Goal: Communication & Community: Answer question/provide support

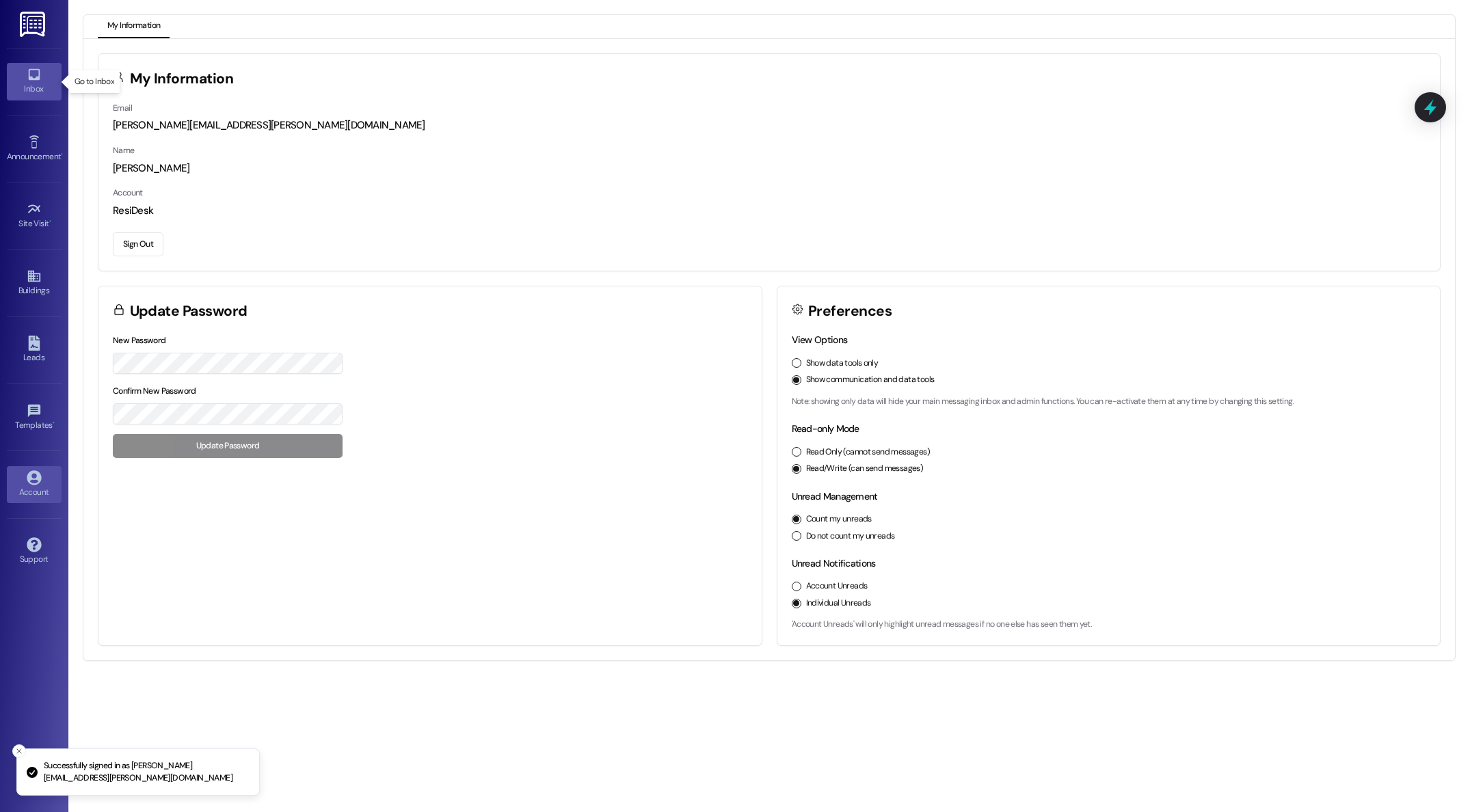
click at [25, 76] on link "Inbox" at bounding box center [34, 81] width 54 height 37
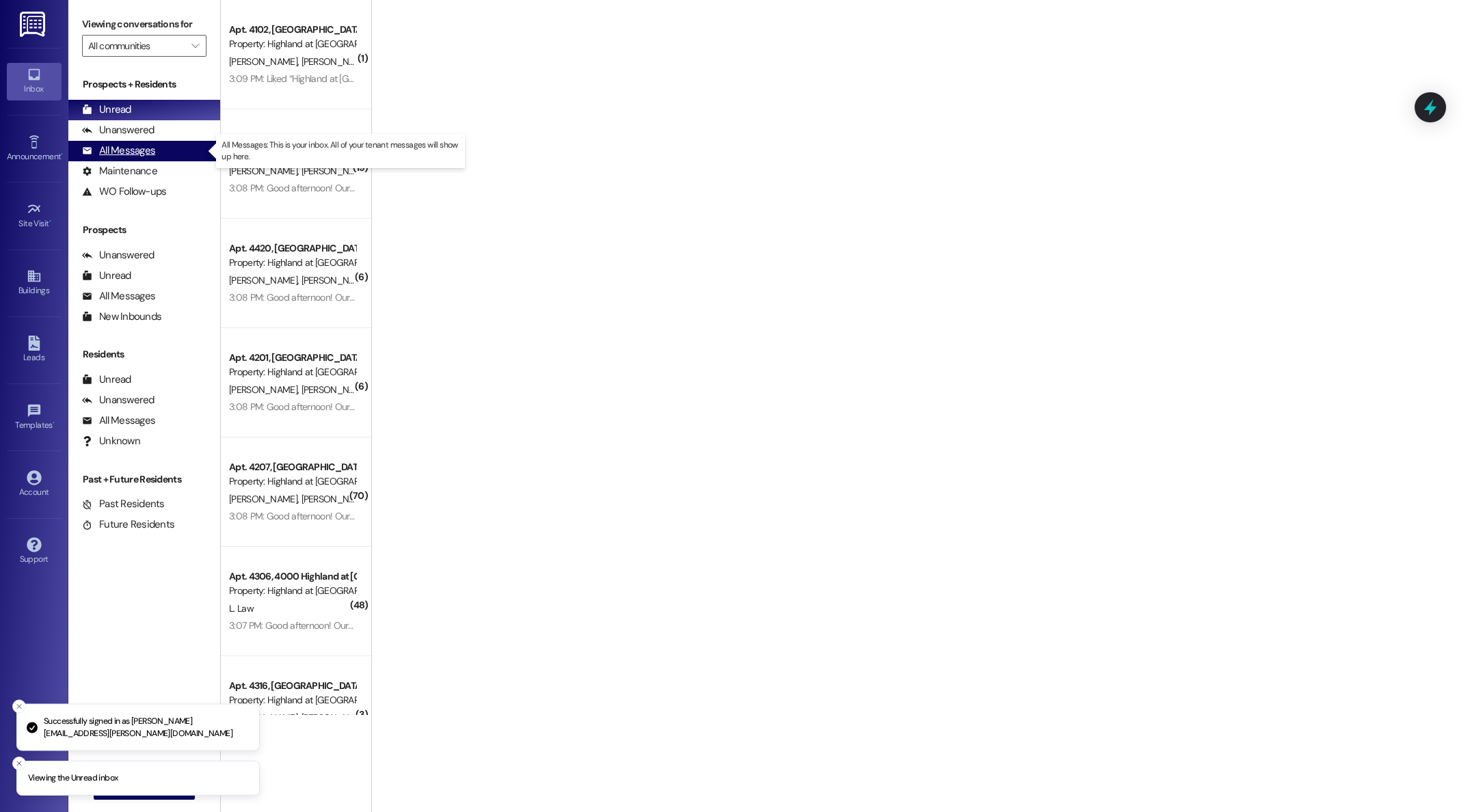
click at [137, 152] on div "All Messages" at bounding box center [119, 151] width 74 height 14
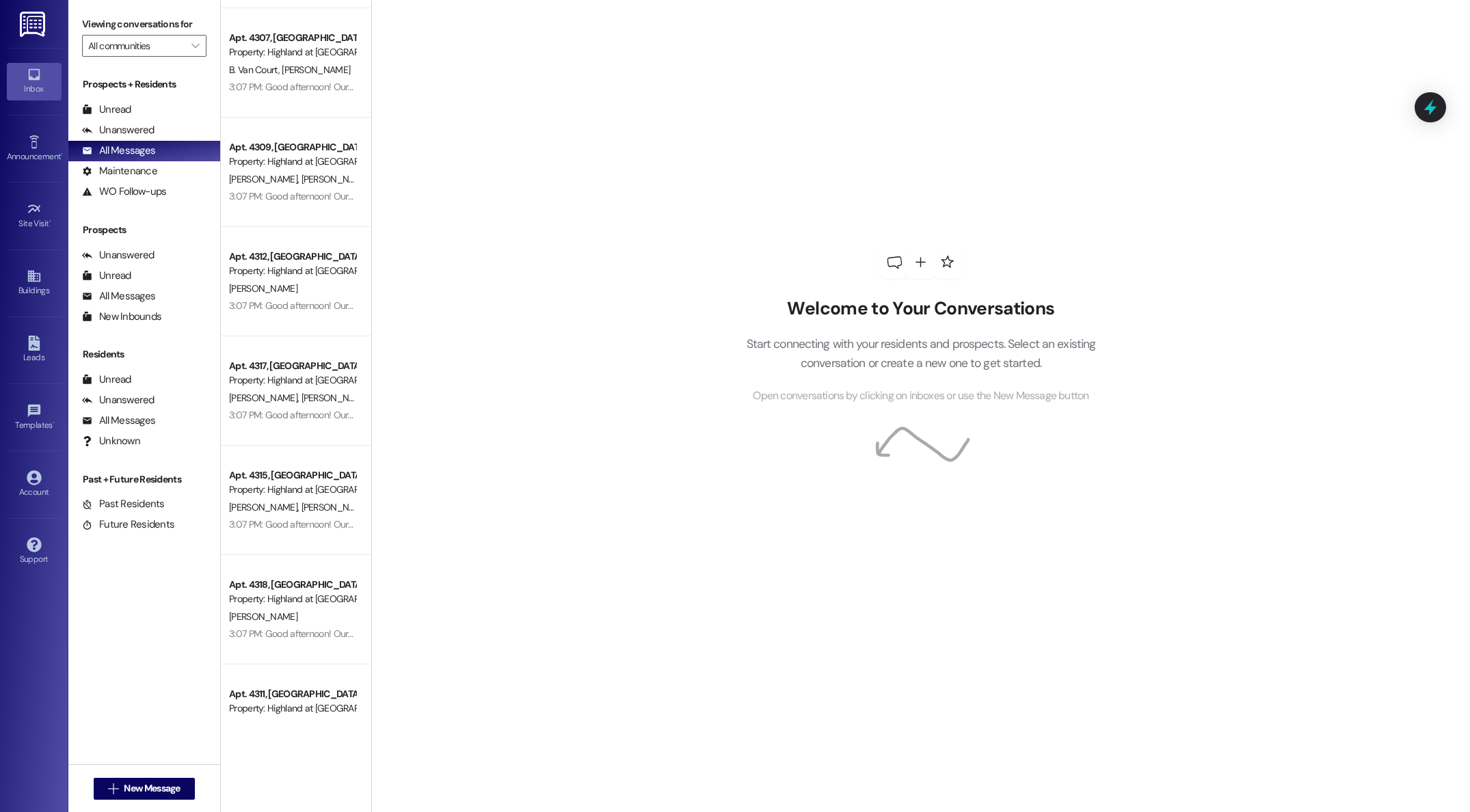
scroll to position [4755, 0]
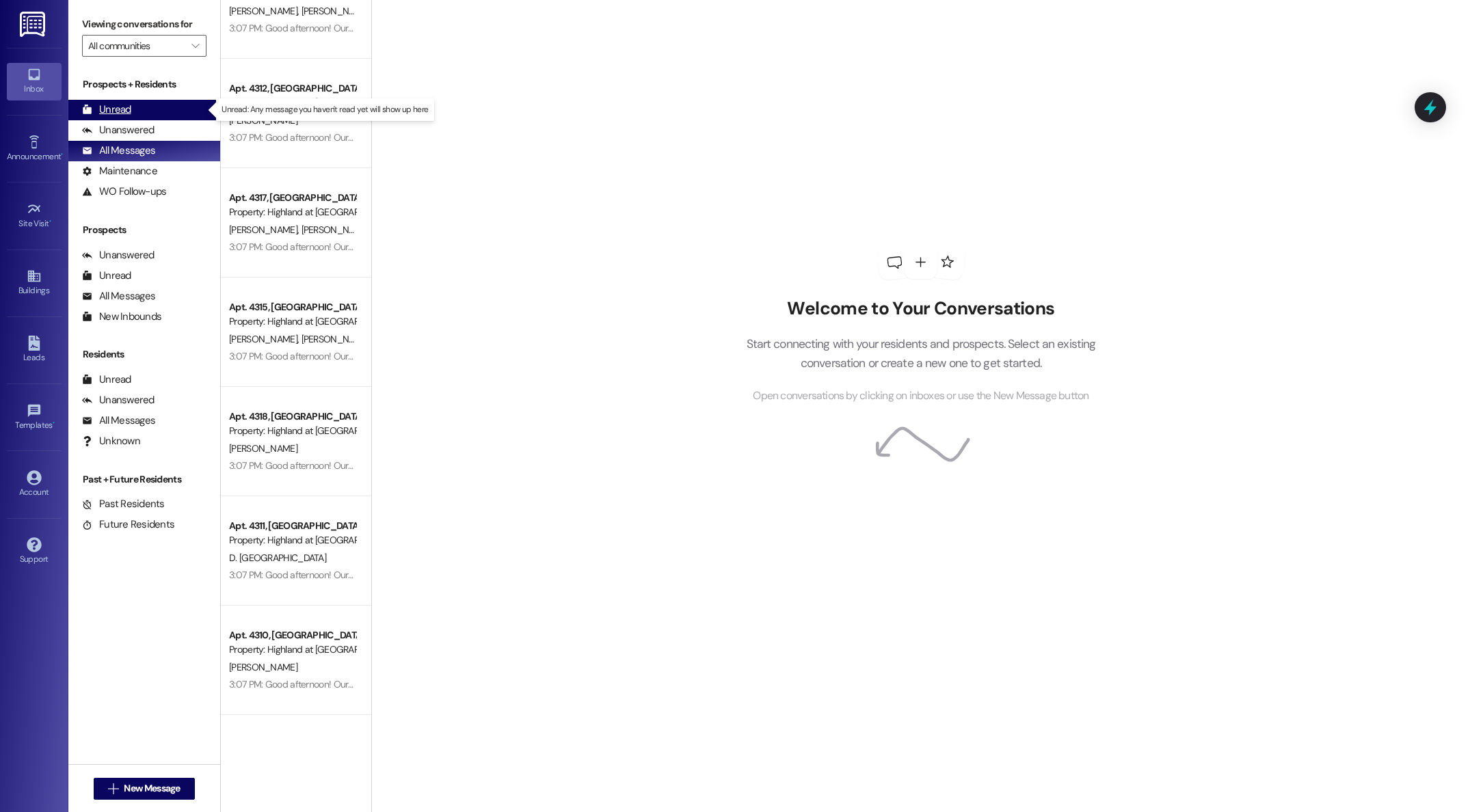
click at [112, 110] on div "Unread" at bounding box center [107, 109] width 49 height 14
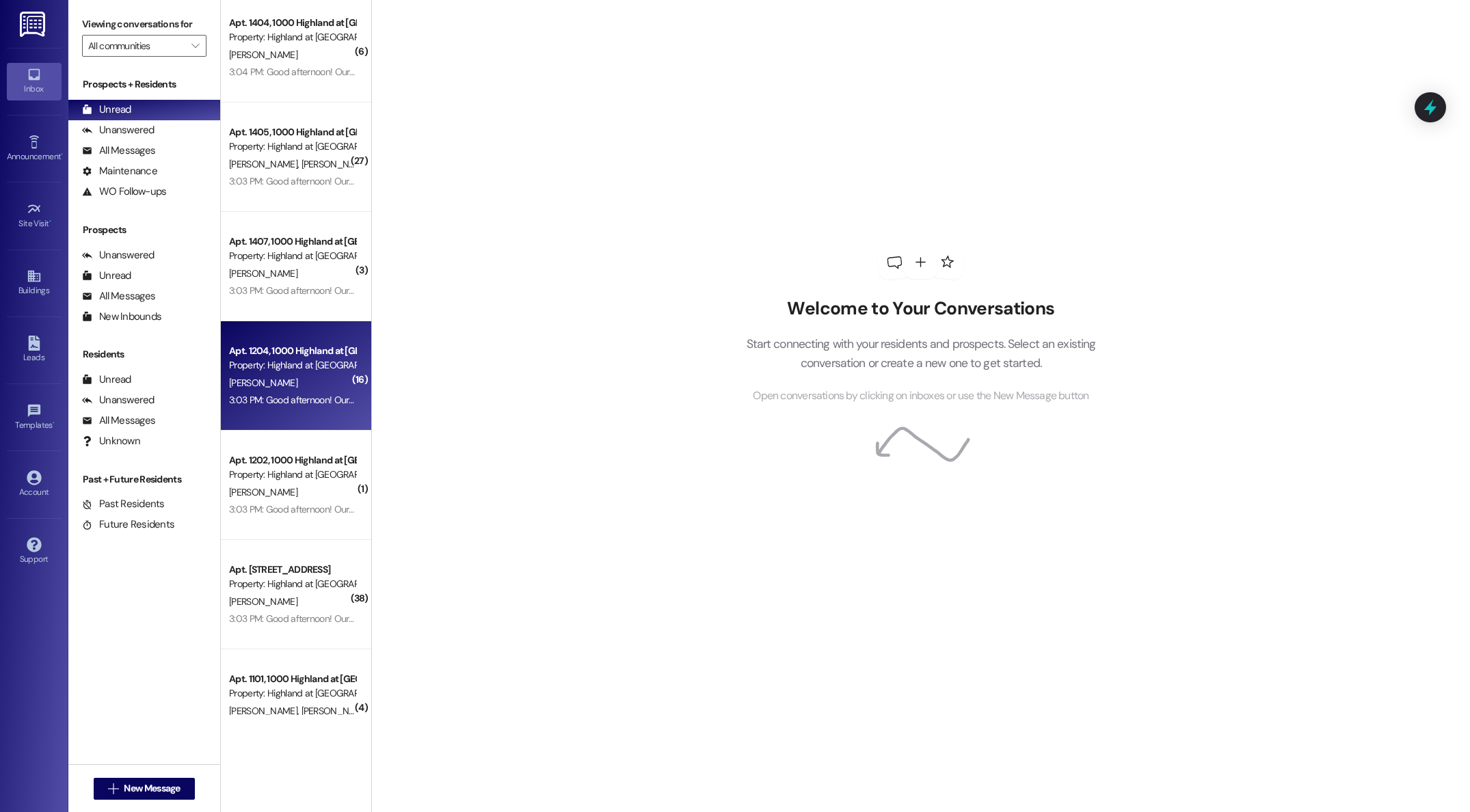
scroll to position [4708, 0]
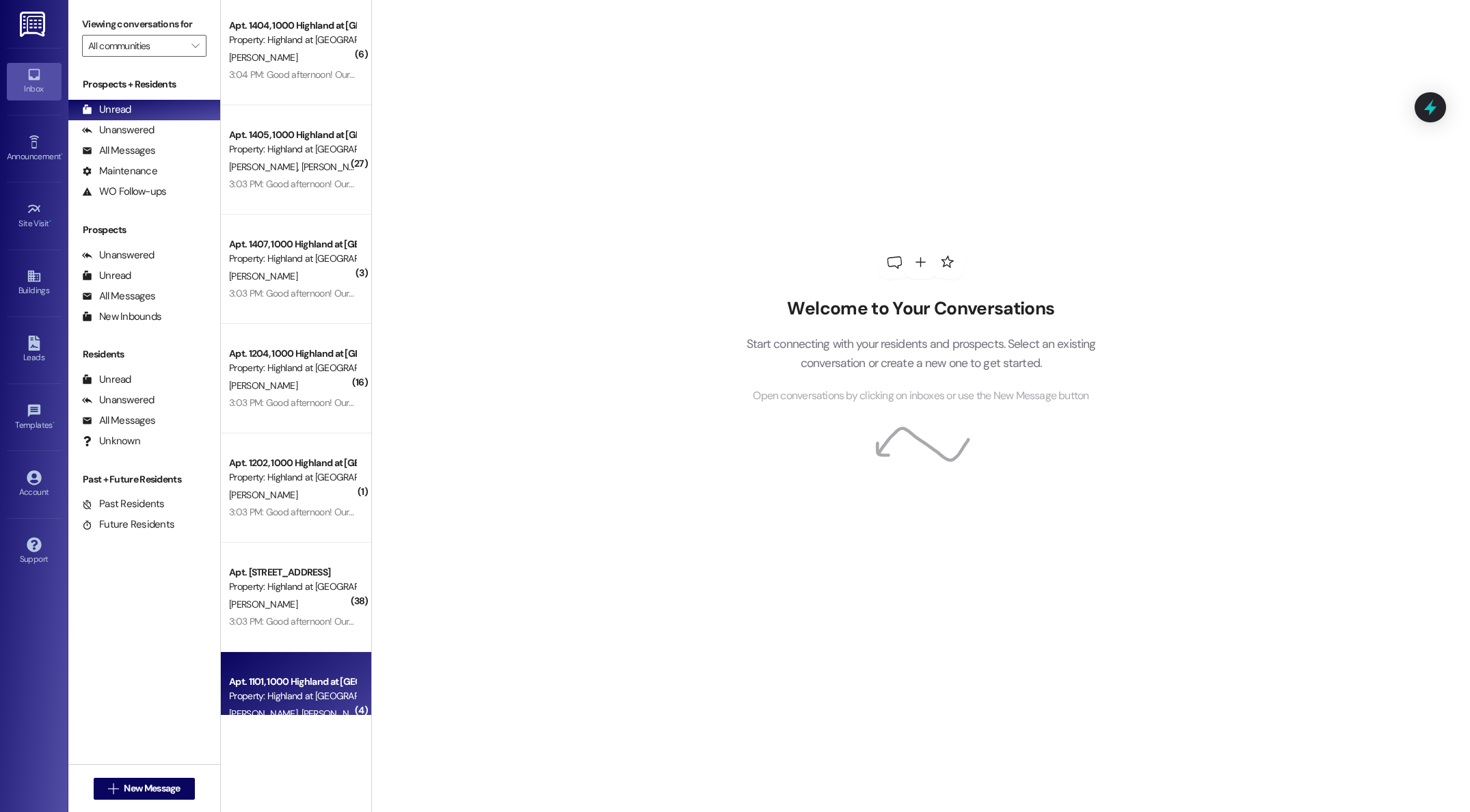
click at [300, 704] on div "Apt. 1101, [GEOGRAPHIC_DATA] at [GEOGRAPHIC_DATA] Property: [GEOGRAPHIC_DATA] a…" at bounding box center [293, 689] width 130 height 32
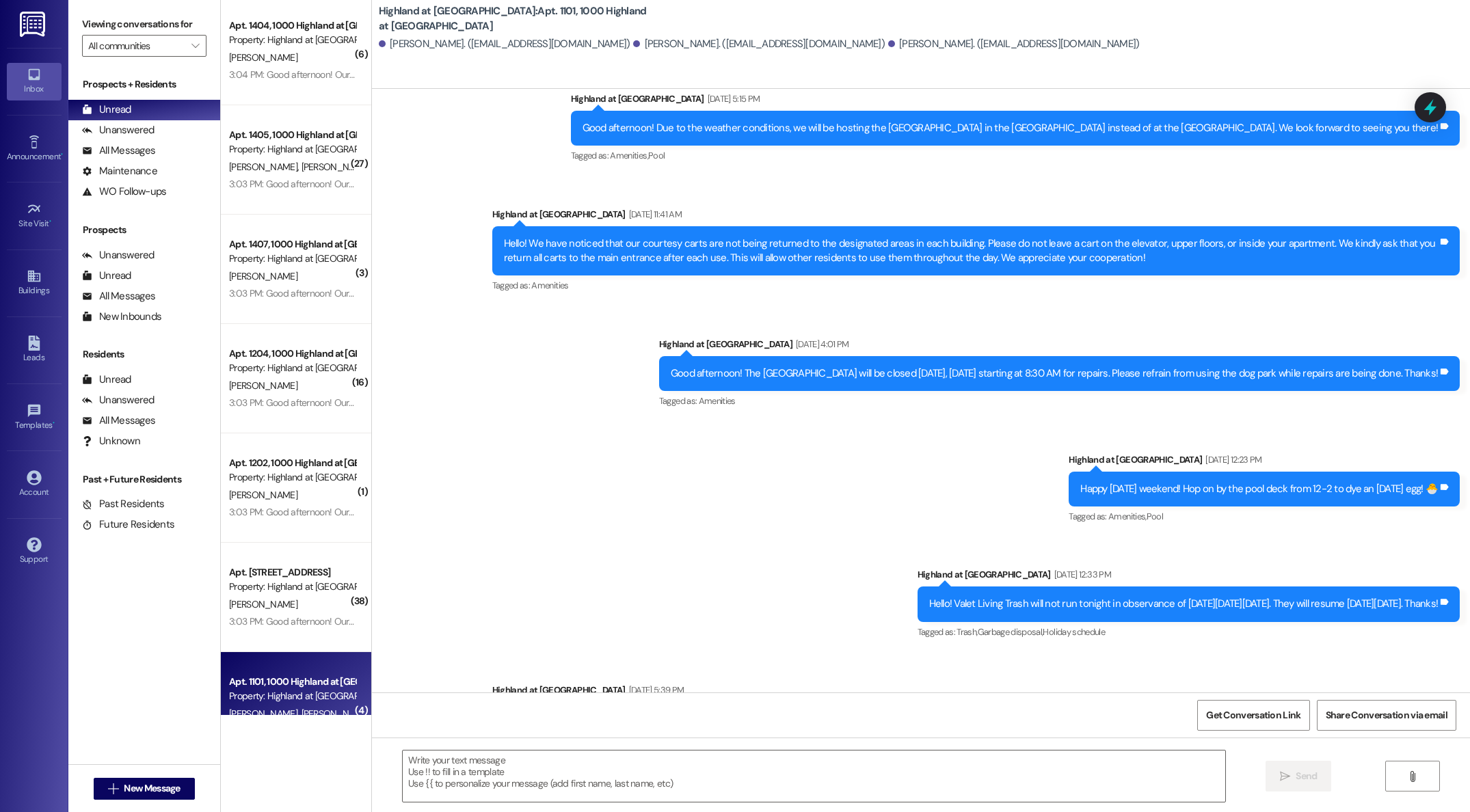
scroll to position [6944, 0]
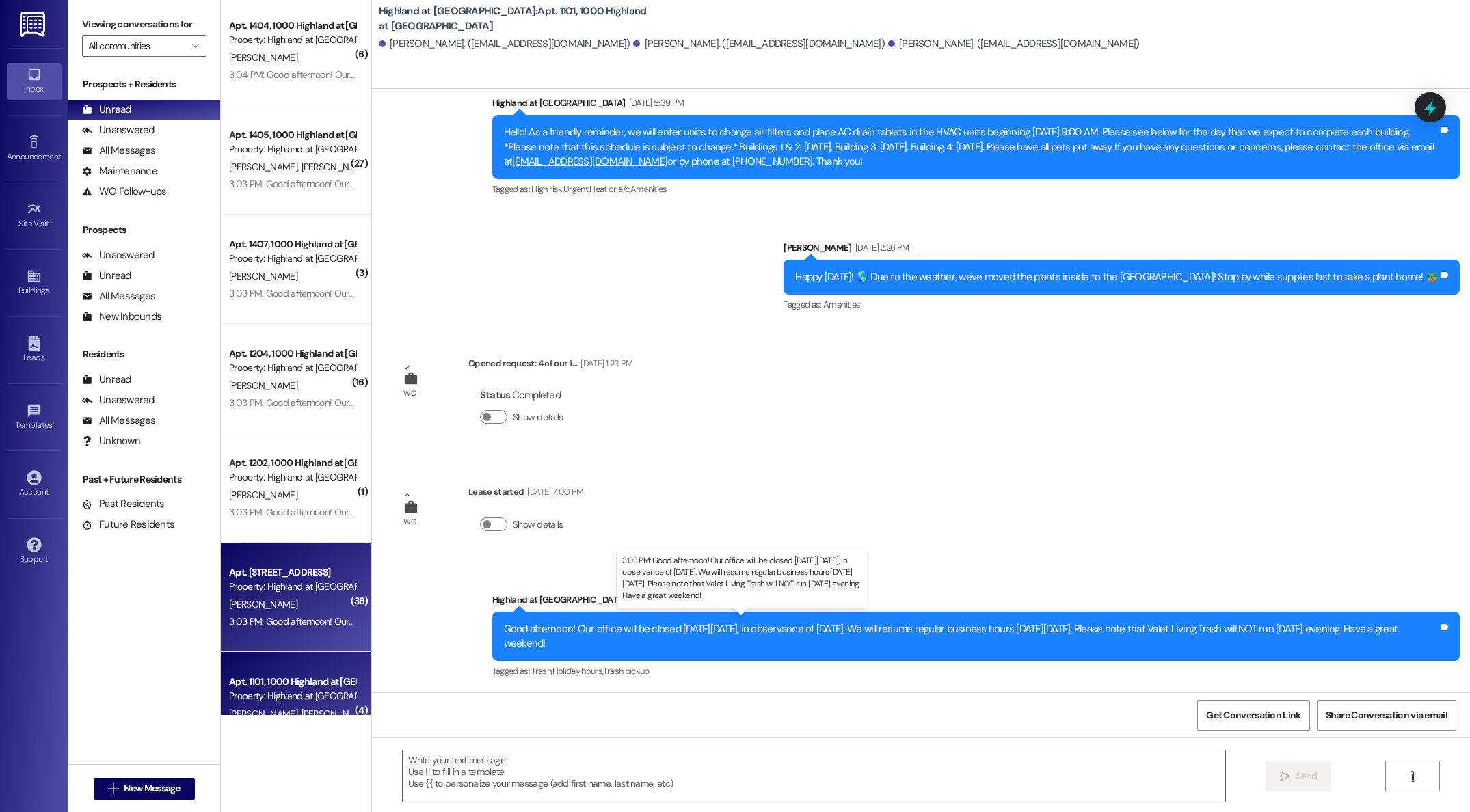
click at [288, 623] on div "3:03 PM: Good afternoon! Our office will be closed [DATE][DATE], in observance …" at bounding box center [679, 621] width 901 height 12
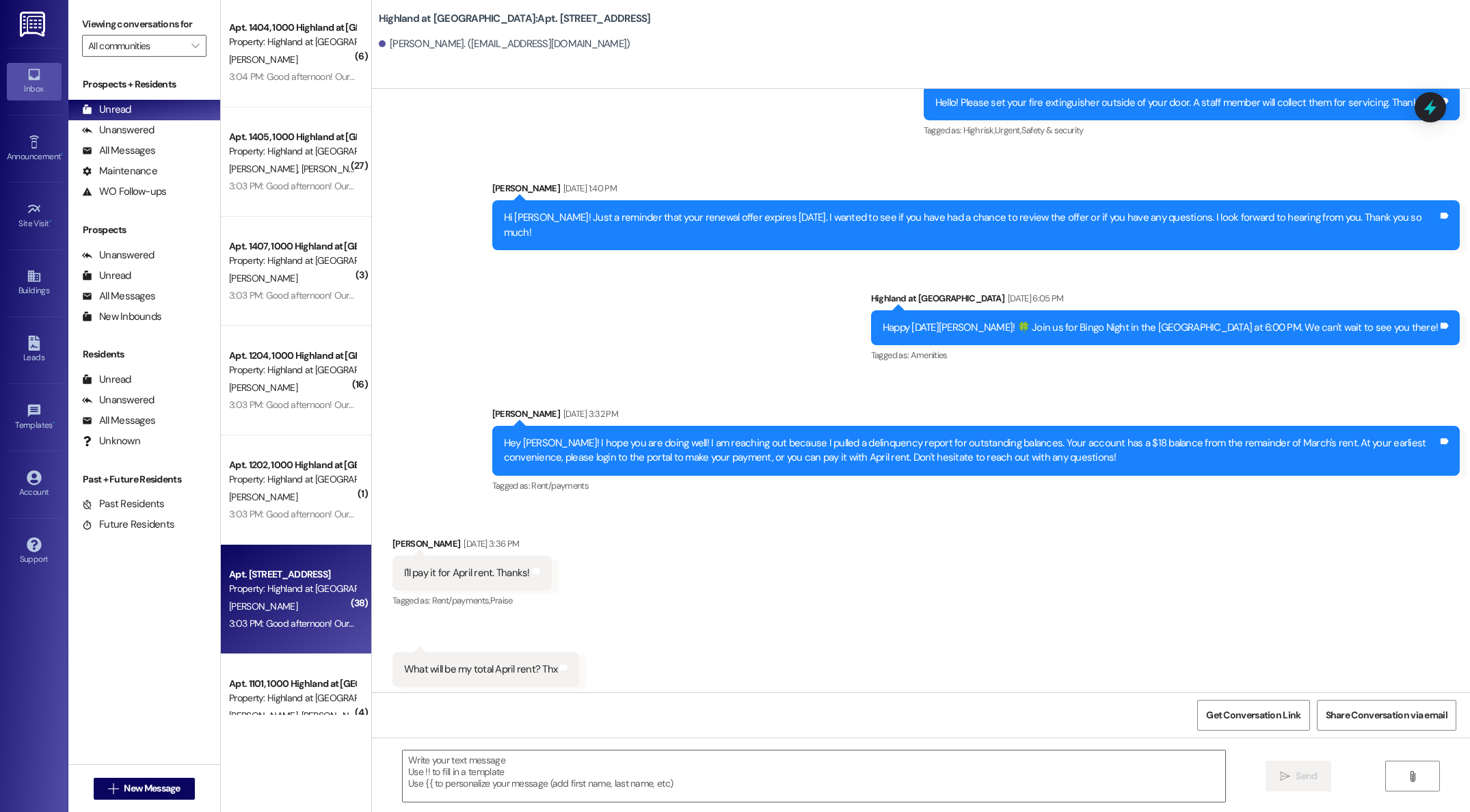
scroll to position [11273, 0]
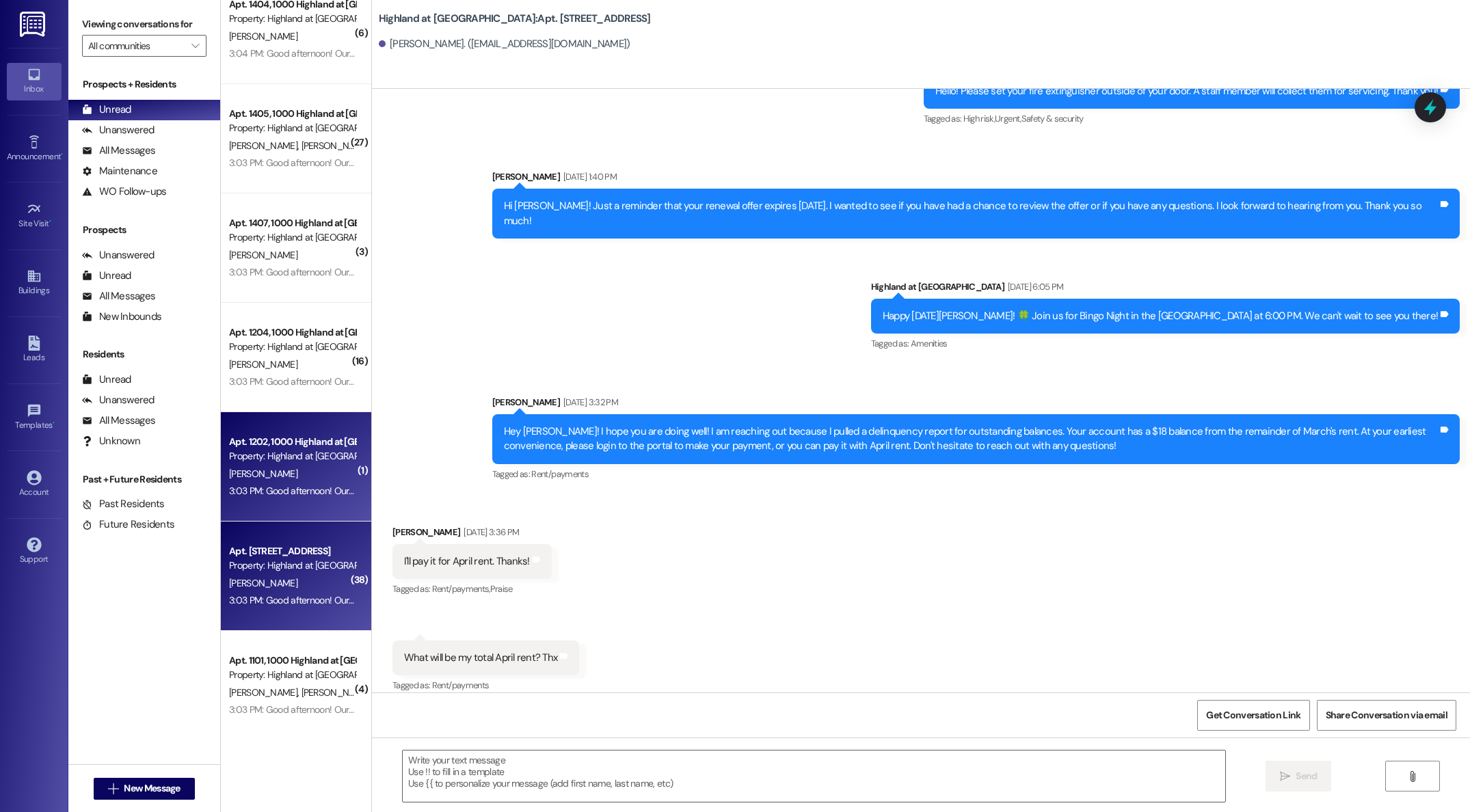
click at [253, 483] on div "( 4 ) Apt. 3107, 3000 Highland at [GEOGRAPHIC_DATA] Property: [GEOGRAPHIC_DATA]…" at bounding box center [296, 357] width 151 height 715
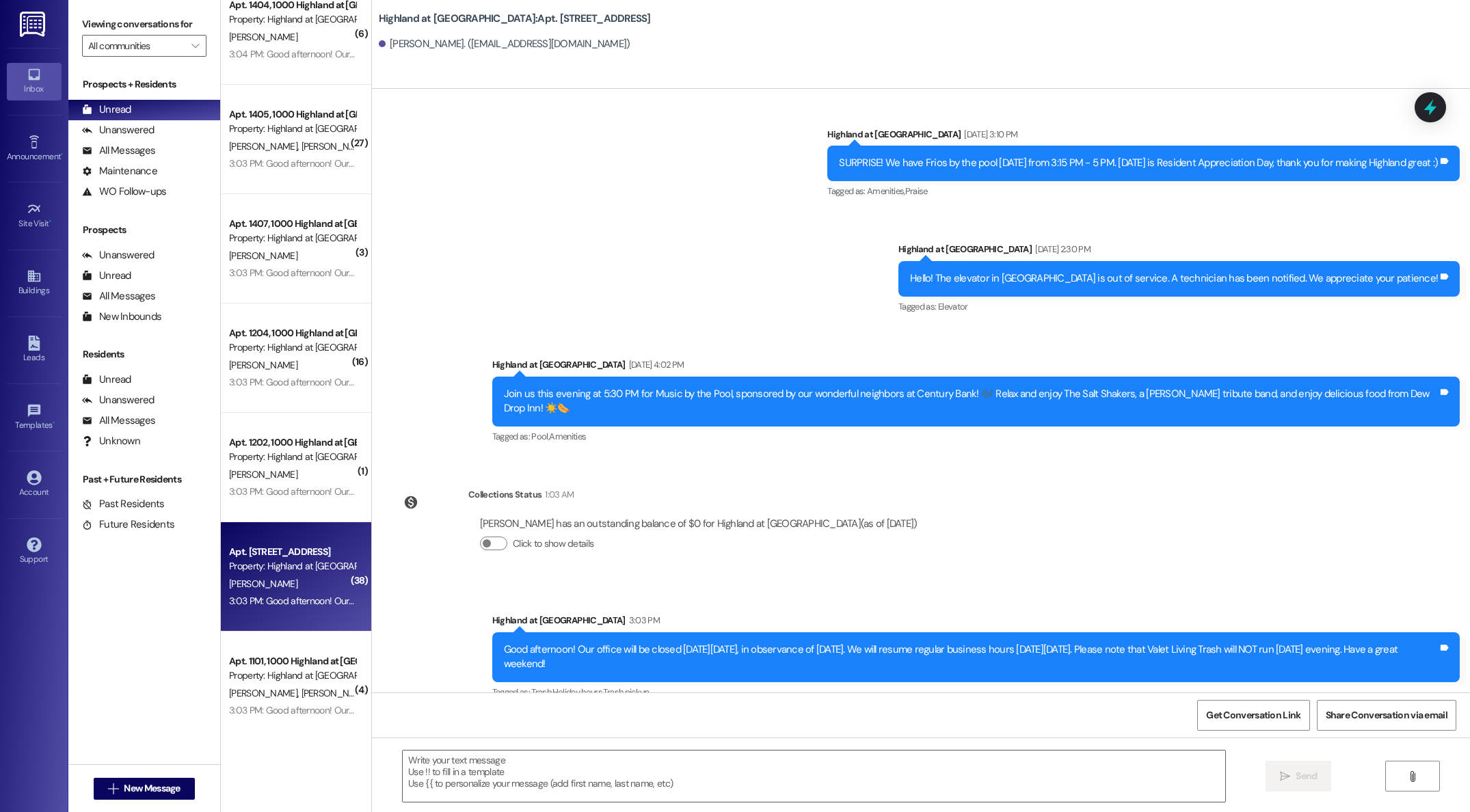
scroll to position [15594, 0]
